Goal: Task Accomplishment & Management: Manage account settings

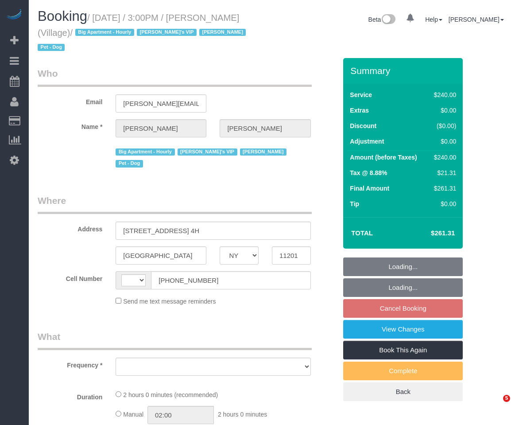
select select "NY"
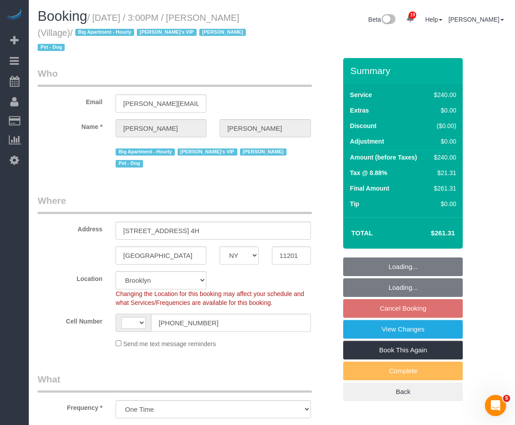
select select "object:566"
select select "string:stripe-pm_1R5sYR4VGloSiKo7kvmyR5qN"
select select "spot4"
select select "string:US"
select select "number:89"
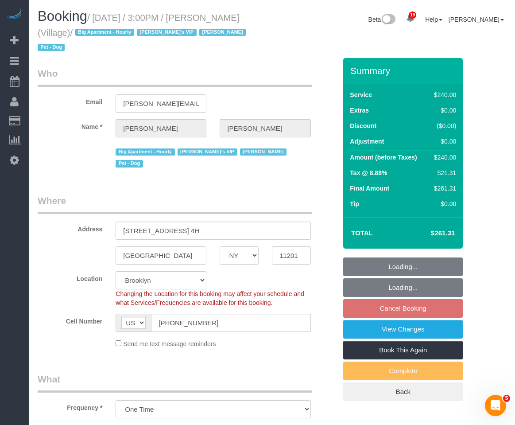
select select "number:90"
select select "number:13"
select select "number:5"
select select "2"
select select "120"
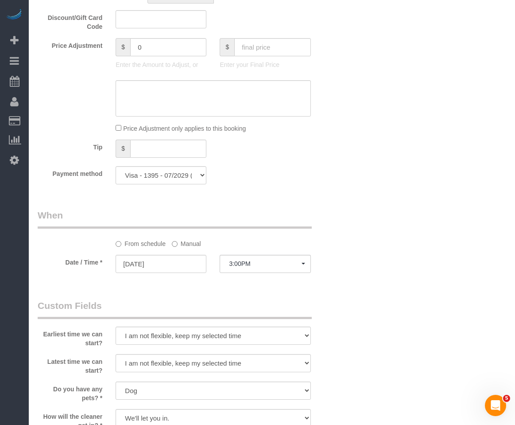
scroll to position [392, 0]
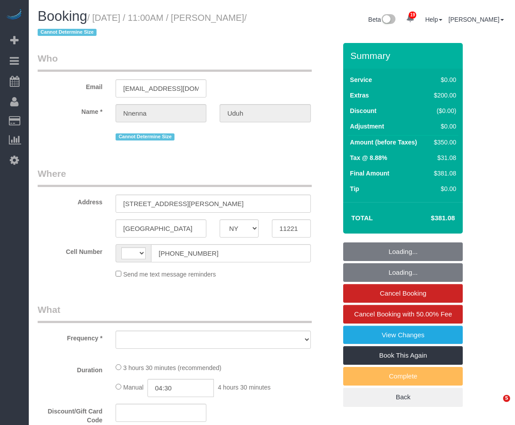
select select "NY"
select select "string:[GEOGRAPHIC_DATA]"
select select "number:58"
select select "number:73"
select select "number:15"
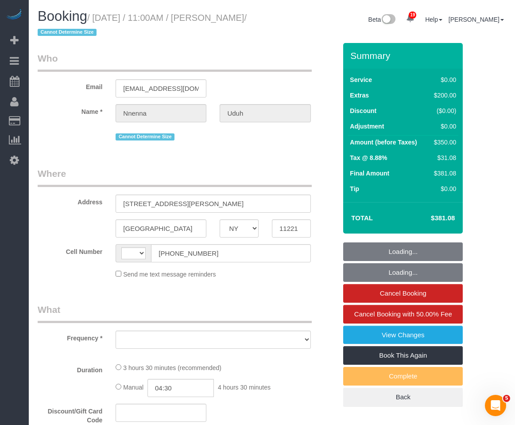
select select "number:5"
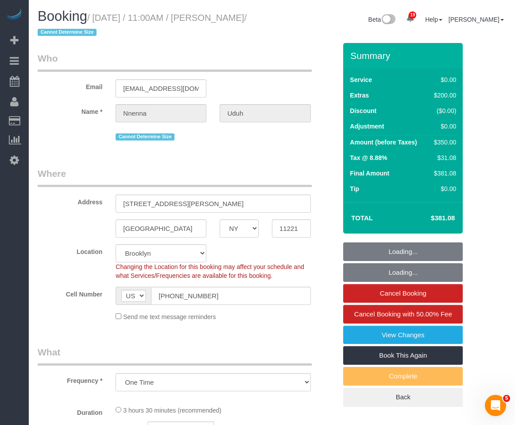
select select "object:942"
select select "string:stripe-pm_1S2jdK4VGloSiKo7cVBAs5ni"
select select "spot1"
select select "object:1442"
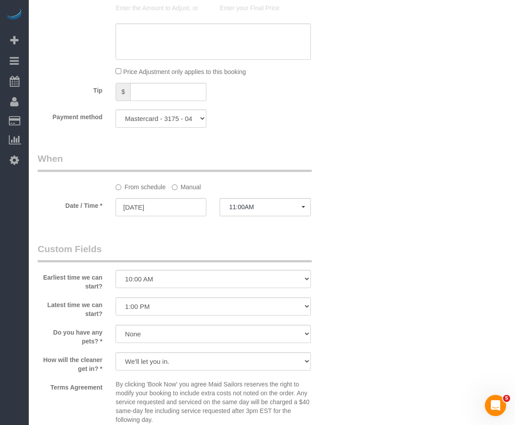
scroll to position [1022, 0]
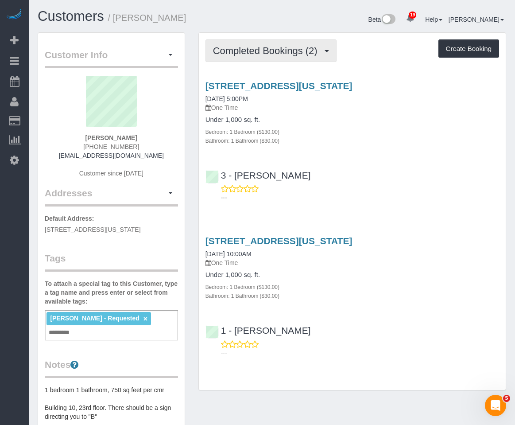
click at [308, 60] on button "Completed Bookings (2)" at bounding box center [270, 50] width 131 height 23
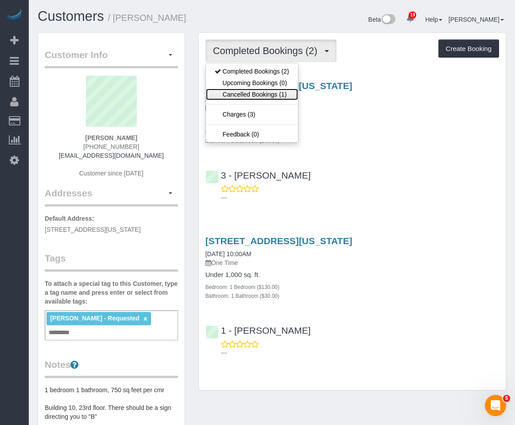
click at [271, 91] on link "Cancelled Bookings (1)" at bounding box center [252, 95] width 92 height 12
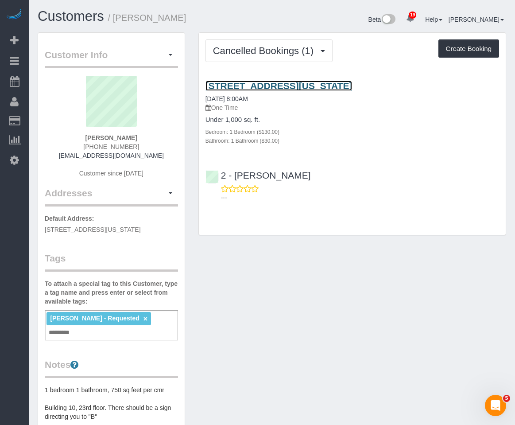
click at [264, 85] on link "[STREET_ADDRESS][US_STATE]" at bounding box center [278, 86] width 147 height 10
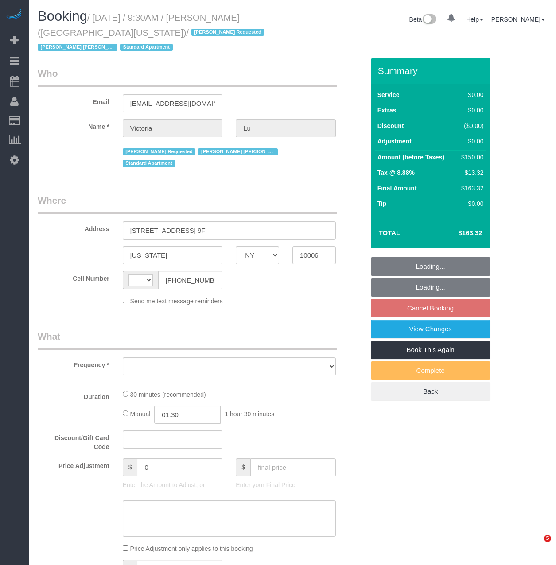
select select "NY"
select select "string:[GEOGRAPHIC_DATA]"
select select "object:799"
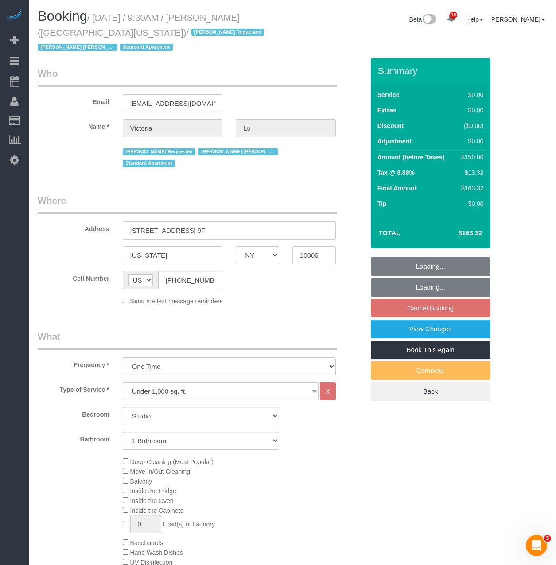
select select "string:stripe-pm_1ObyDp4VGloSiKo7aOBasKSx"
select select "number:58"
select select "number:73"
select select "number:15"
select select "number:5"
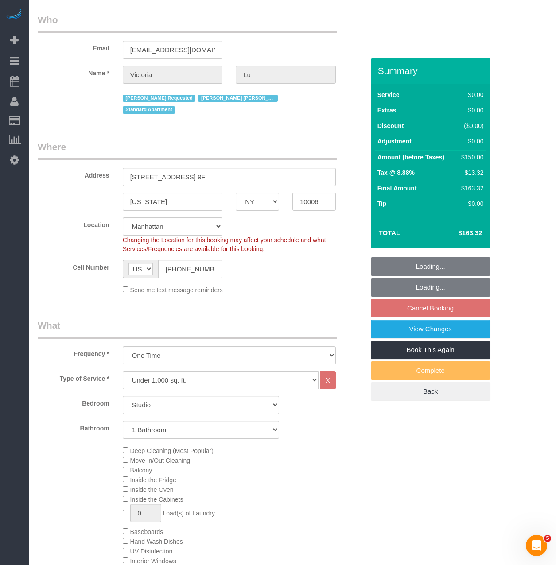
select select "object:1067"
